Goal: Task Accomplishment & Management: Complete application form

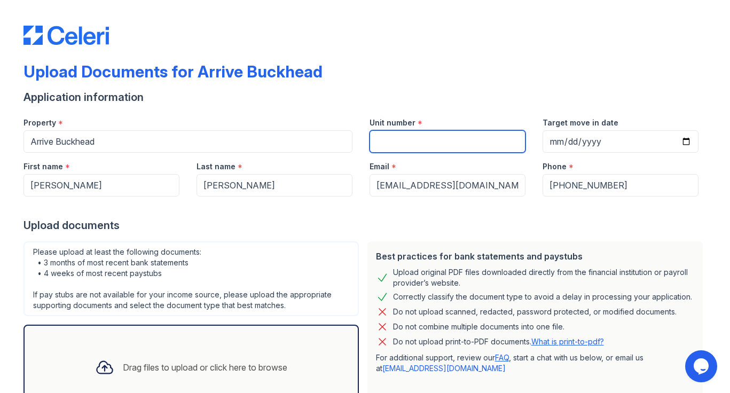
click at [431, 143] on input "Unit number" at bounding box center [448, 141] width 156 height 22
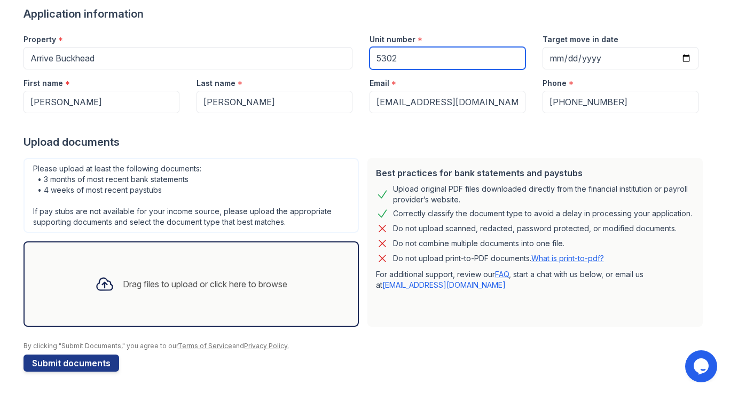
scroll to position [83, 0]
type input "5302"
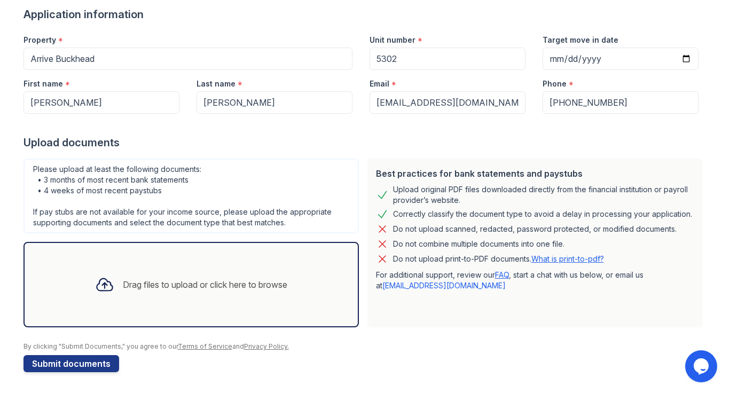
click at [200, 296] on div "Drag files to upload or click here to browse" at bounding box center [191, 285] width 209 height 36
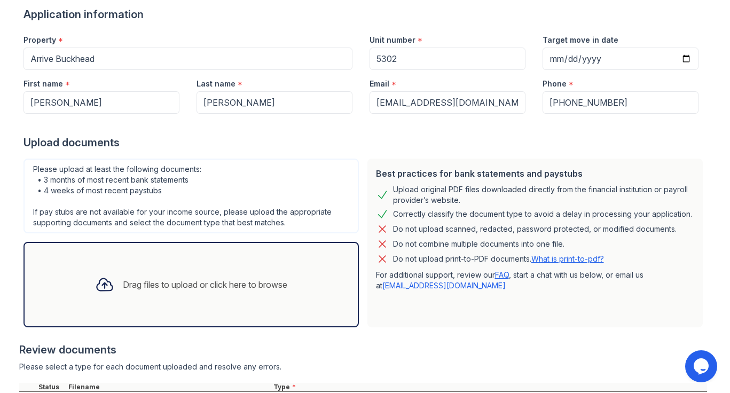
scroll to position [193, 0]
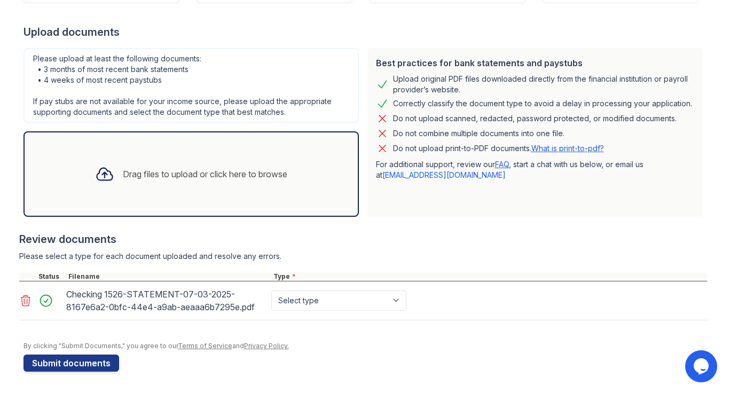
click at [129, 181] on div "Drag files to upload or click here to browse" at bounding box center [191, 174] width 209 height 36
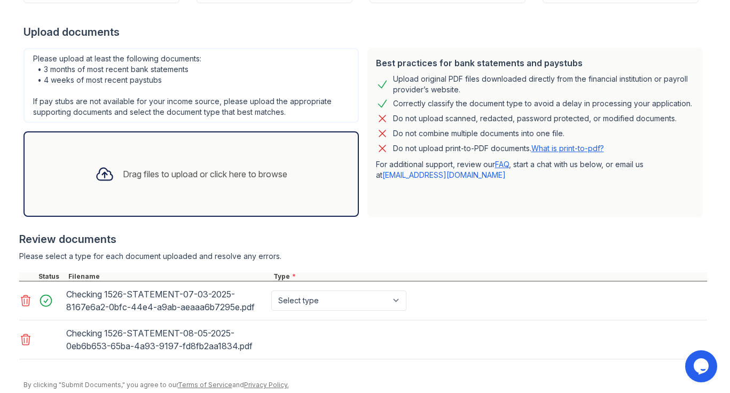
scroll to position [232, 0]
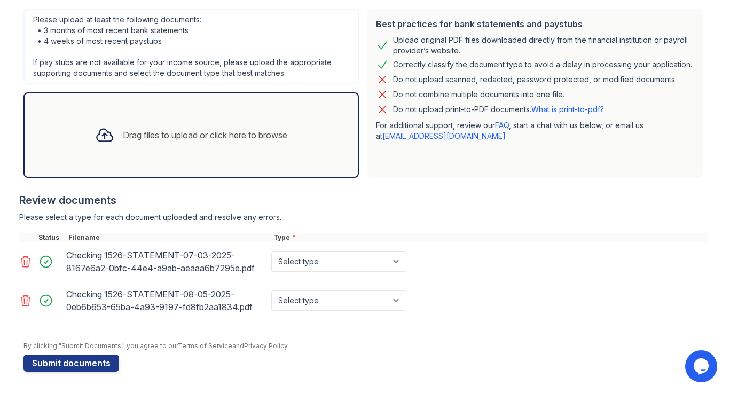
click at [119, 157] on div "Drag files to upload or click here to browse" at bounding box center [192, 134] width 336 height 85
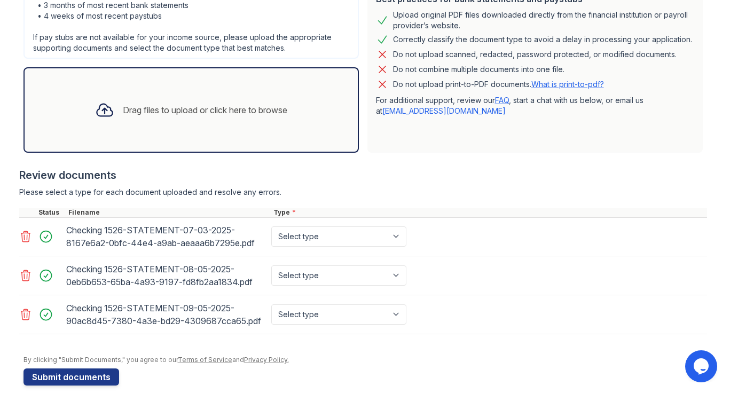
scroll to position [271, 0]
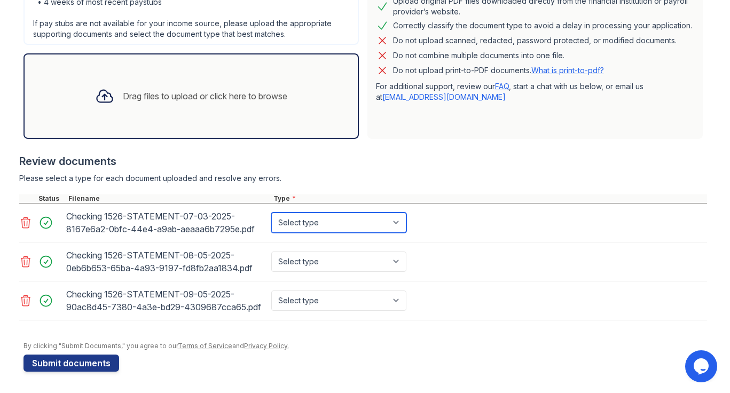
click at [376, 222] on select "Select type Paystub Bank Statement Offer Letter Tax Documents Benefit Award Let…" at bounding box center [338, 223] width 135 height 20
select select "bank_statement"
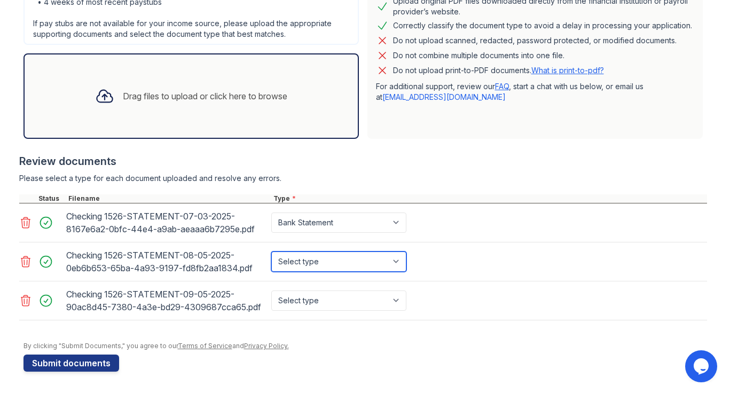
click at [371, 265] on select "Select type Paystub Bank Statement Offer Letter Tax Documents Benefit Award Let…" at bounding box center [338, 262] width 135 height 20
select select "bank_statement"
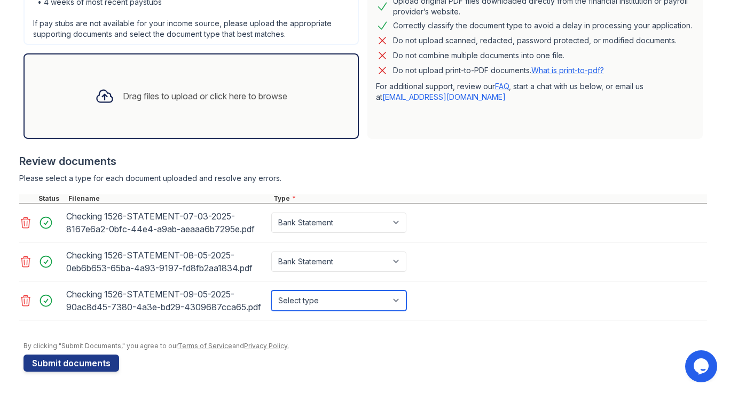
click at [367, 302] on select "Select type Paystub Bank Statement Offer Letter Tax Documents Benefit Award Let…" at bounding box center [338, 301] width 135 height 20
select select "bank_statement"
click at [169, 113] on div "Drag files to upload or click here to browse" at bounding box center [191, 96] width 209 height 36
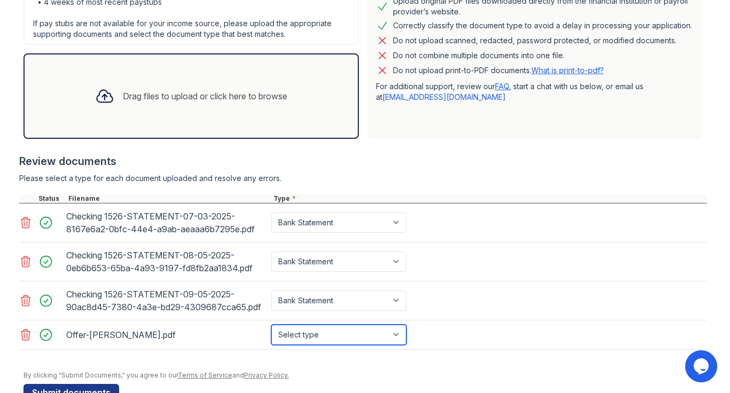
click at [357, 336] on select "Select type Paystub Bank Statement Offer Letter Tax Documents Benefit Award Let…" at bounding box center [338, 335] width 135 height 20
select select "offer_letter"
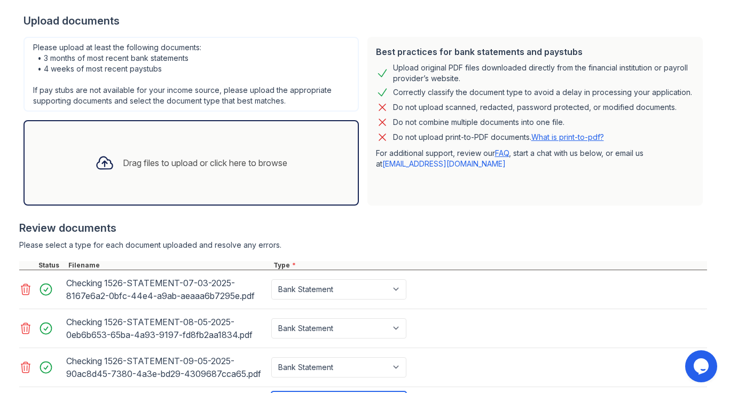
scroll to position [301, 0]
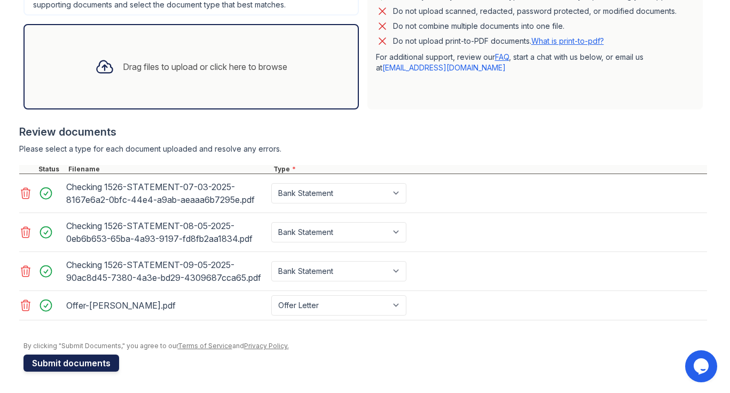
click at [107, 362] on button "Submit documents" at bounding box center [72, 363] width 96 height 17
